Goal: Information Seeking & Learning: Learn about a topic

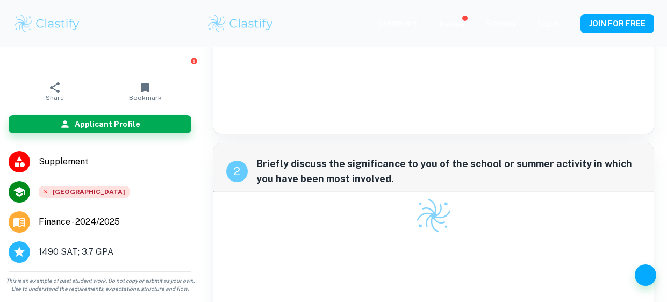
scroll to position [232, 0]
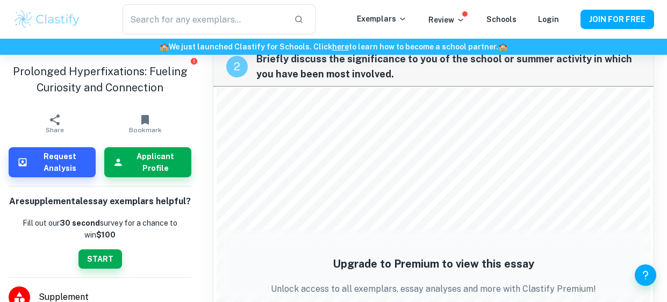
scroll to position [387, 0]
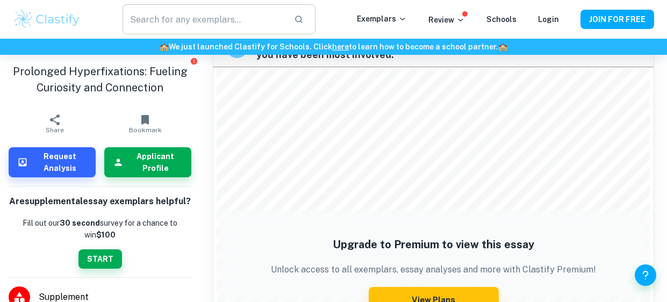
click at [180, 26] on input "text" at bounding box center [204, 19] width 163 height 30
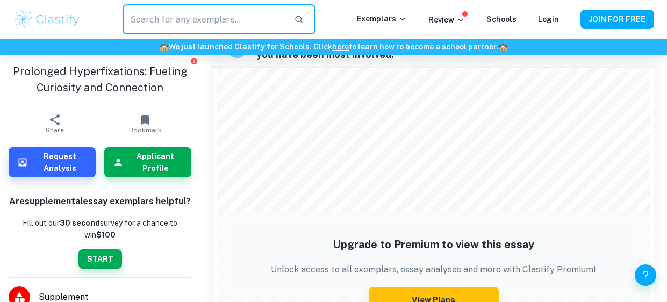
click at [41, 15] on img at bounding box center [47, 20] width 68 height 22
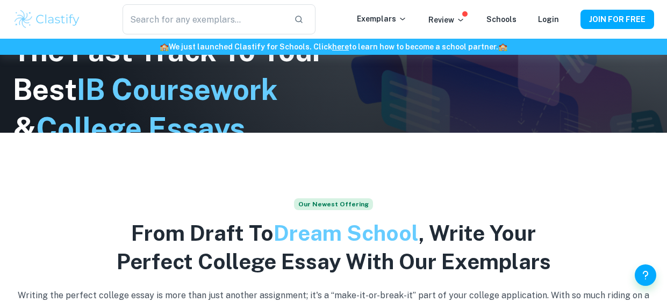
scroll to position [181, 0]
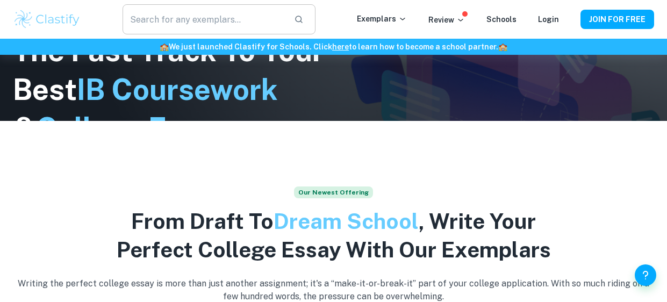
click at [239, 12] on input "text" at bounding box center [204, 19] width 163 height 30
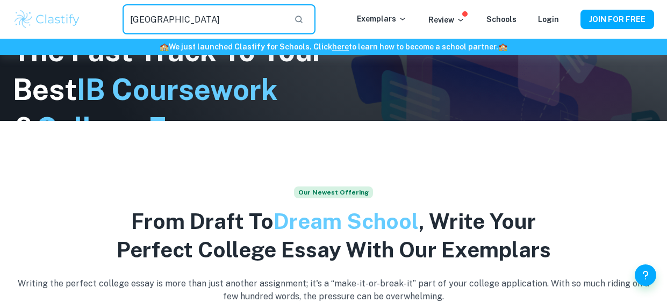
type input "[GEOGRAPHIC_DATA]"
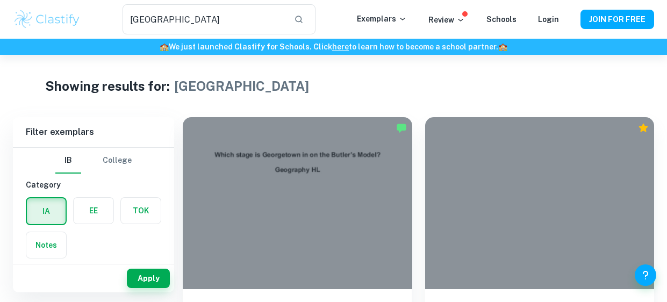
click at [122, 167] on button "College" at bounding box center [117, 161] width 29 height 26
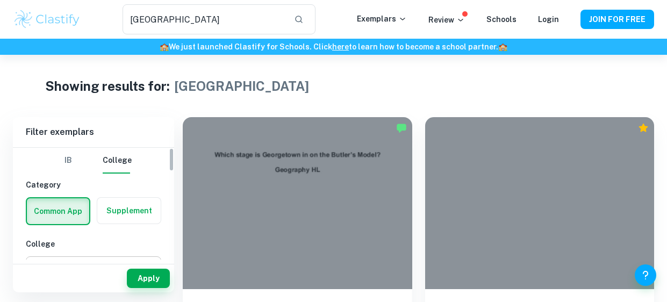
click at [118, 217] on label "button" at bounding box center [128, 211] width 63 height 26
click at [0, 0] on input "radio" at bounding box center [0, 0] width 0 height 0
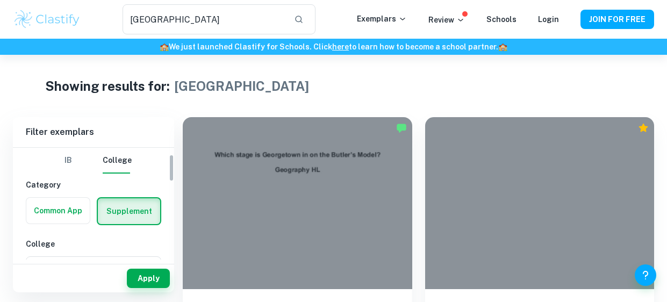
scroll to position [77, 0]
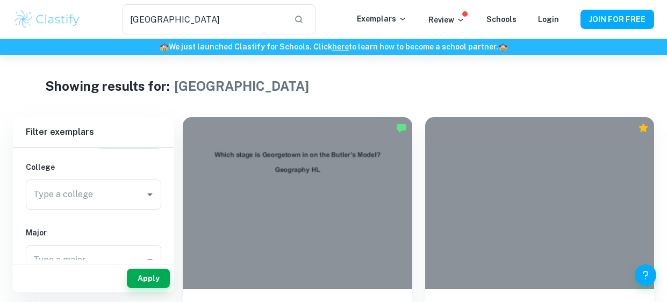
click at [99, 210] on div "Type a college Type a college" at bounding box center [94, 197] width 136 height 34
click at [104, 201] on input "Type a college" at bounding box center [79, 194] width 96 height 20
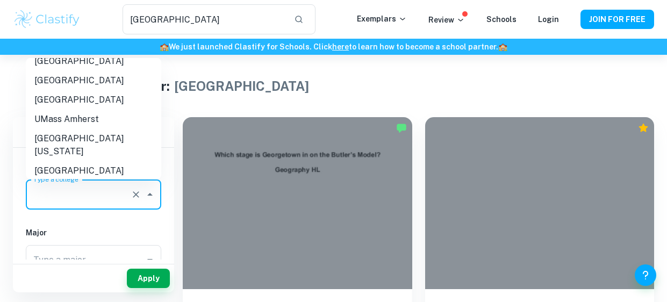
scroll to position [867, 0]
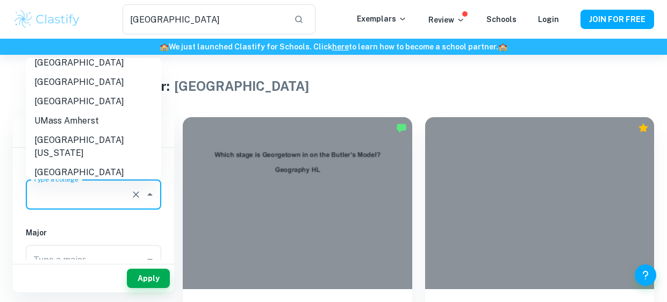
click at [104, 240] on li "[GEOGRAPHIC_DATA]" at bounding box center [94, 249] width 136 height 19
type input "[GEOGRAPHIC_DATA]"
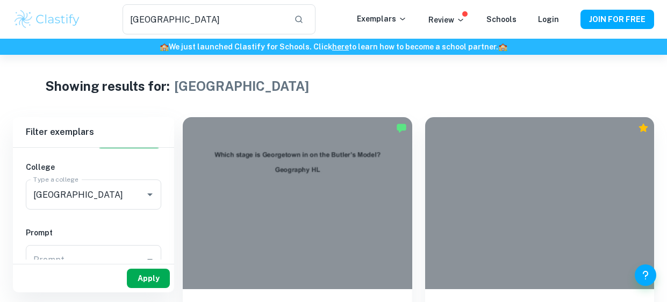
click at [149, 283] on button "Apply" at bounding box center [148, 278] width 43 height 19
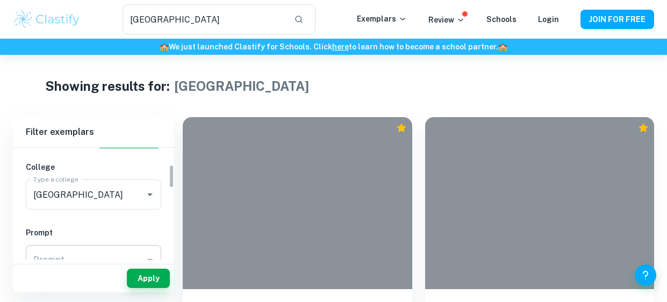
click at [121, 259] on input "Prompt" at bounding box center [86, 260] width 110 height 20
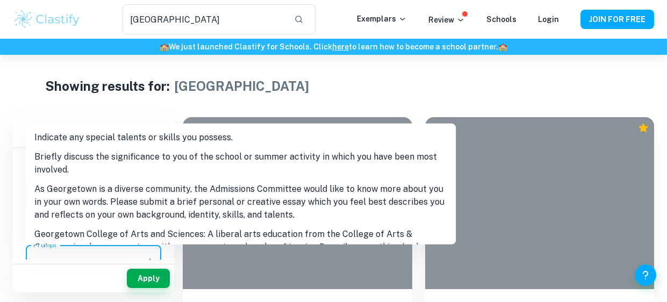
click at [147, 167] on li "Briefly discuss the significance to you of the school or summer activity in whi…" at bounding box center [241, 163] width 430 height 32
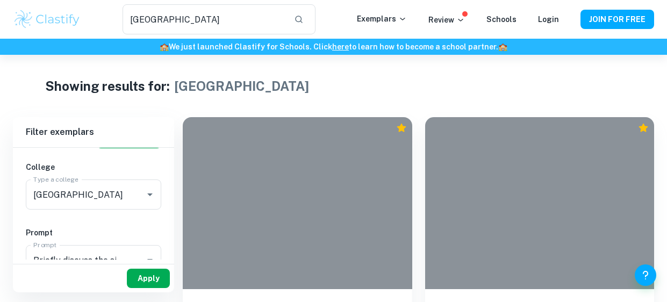
click at [147, 275] on button "Apply" at bounding box center [148, 278] width 43 height 19
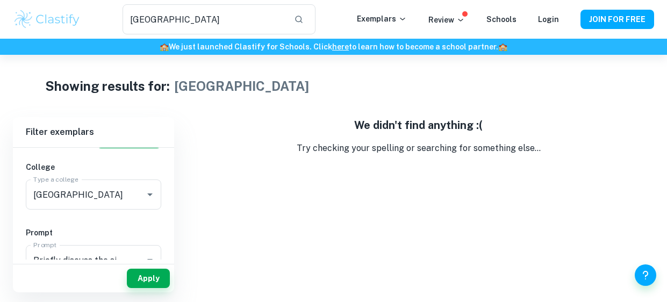
click at [147, 275] on button "Apply" at bounding box center [148, 278] width 43 height 19
click at [110, 247] on div "Briefly discuss the significance to you of the school or summer activity in whi…" at bounding box center [94, 260] width 136 height 30
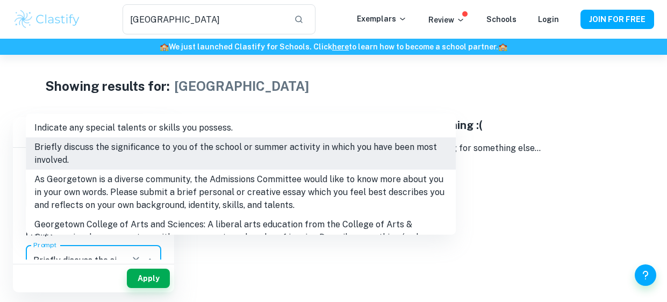
scroll to position [87, 0]
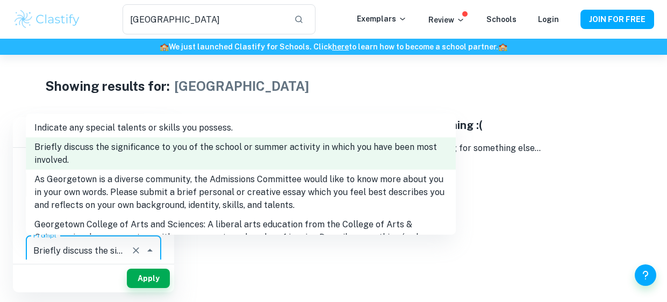
click at [177, 123] on li "Indicate any special talents or skills you possess." at bounding box center [241, 127] width 430 height 19
type input "Indicate any special talents or skills you possess."
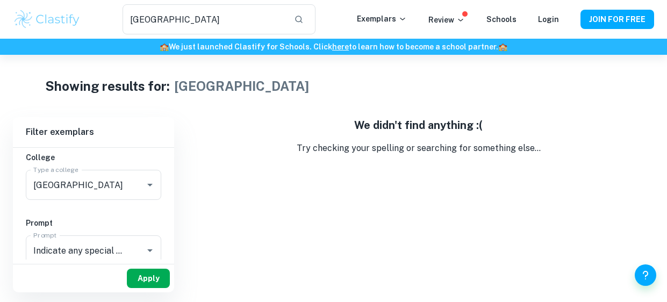
click at [152, 269] on button "Apply" at bounding box center [148, 278] width 43 height 19
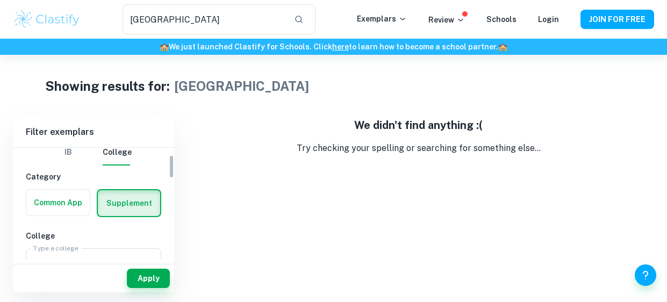
scroll to position [0, 0]
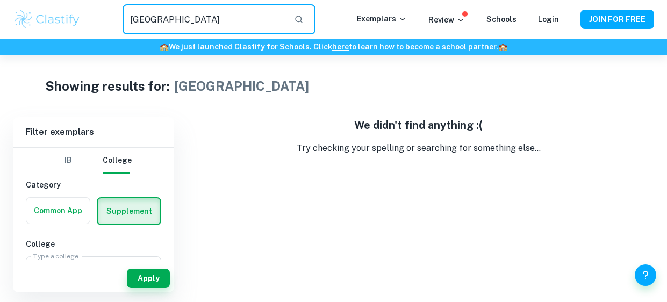
drag, startPoint x: 197, startPoint y: 28, endPoint x: 0, endPoint y: 26, distance: 196.8
click at [0, 26] on div "georgetown ​ Exemplars Review Schools Login JOIN FOR FREE" at bounding box center [333, 19] width 667 height 30
click at [143, 279] on button "Apply" at bounding box center [148, 278] width 43 height 19
type input "[GEOGRAPHIC_DATA]"
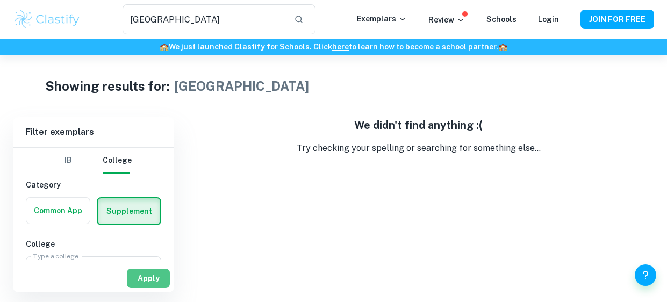
click at [144, 277] on button "Apply" at bounding box center [148, 278] width 43 height 19
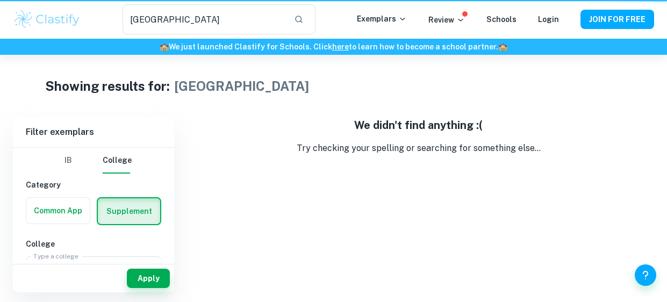
click at [144, 277] on button "Apply" at bounding box center [148, 278] width 43 height 19
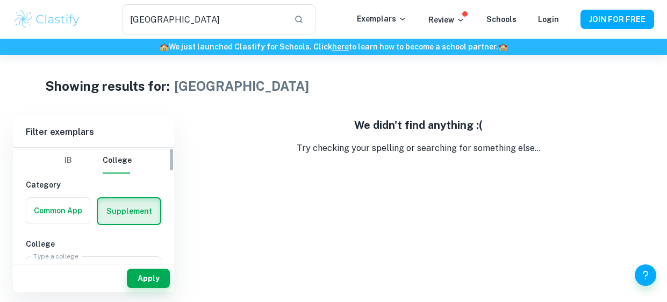
scroll to position [119, 0]
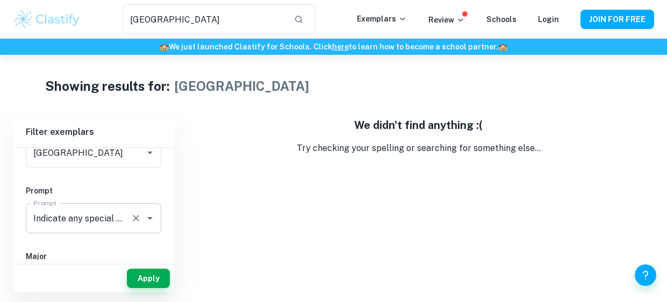
click at [144, 218] on icon "Open" at bounding box center [150, 218] width 13 height 13
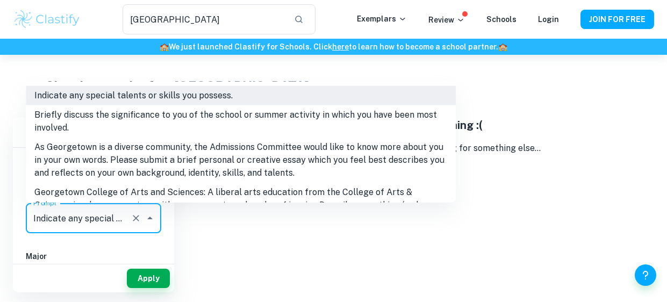
click at [138, 218] on icon "Clear" at bounding box center [136, 218] width 11 height 11
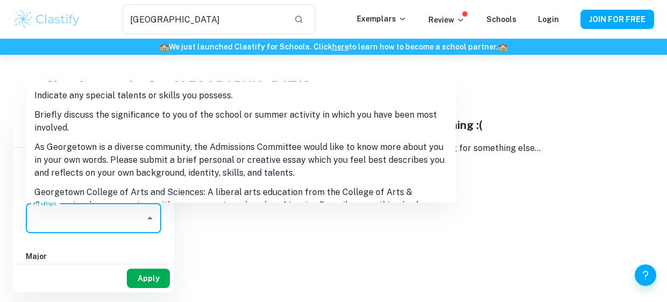
click at [149, 285] on button "Apply" at bounding box center [148, 278] width 43 height 19
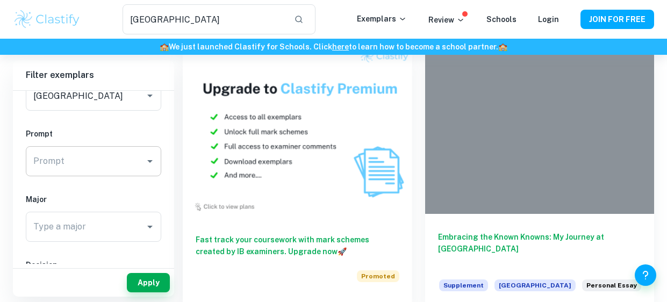
scroll to position [949, 0]
